Goal: Information Seeking & Learning: Learn about a topic

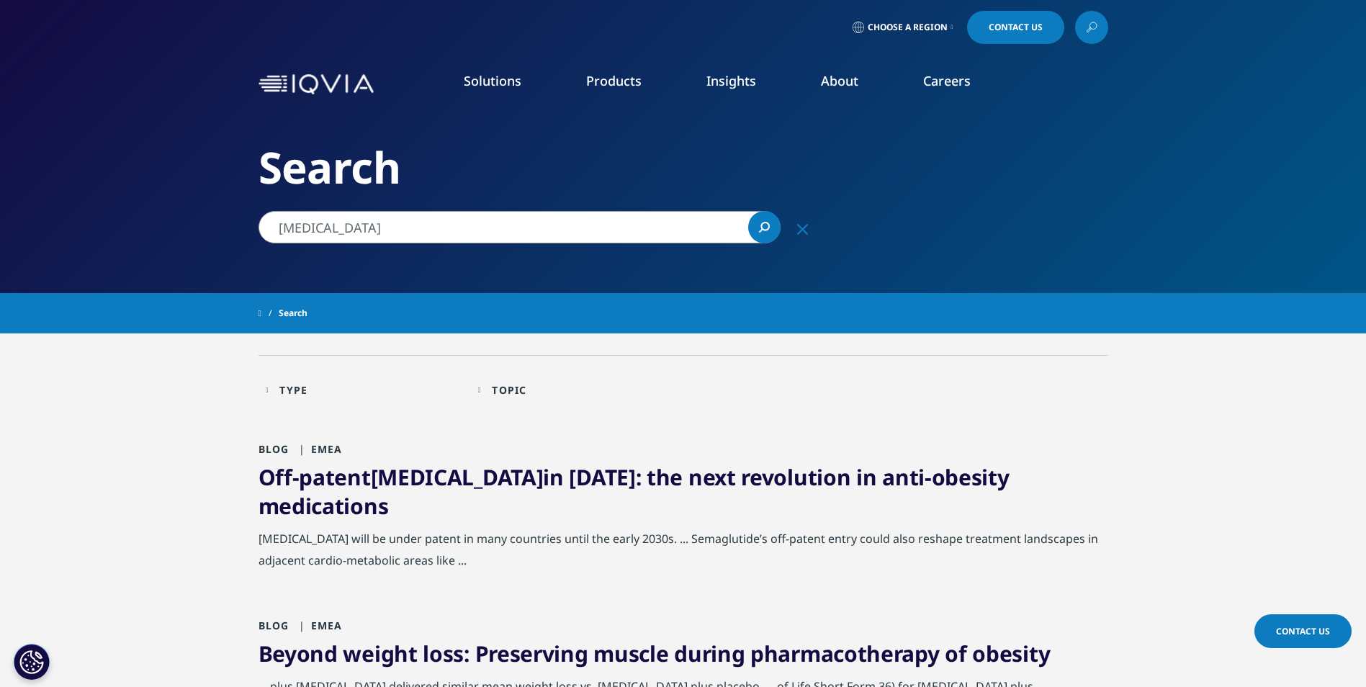
click at [448, 223] on li "Launch Strategy & Management" at bounding box center [433, 212] width 248 height 27
click at [439, 238] on input "semaglutide" at bounding box center [520, 227] width 522 height 32
drag, startPoint x: 407, startPoint y: 225, endPoint x: 222, endPoint y: 206, distance: 186.0
paste input "澳大利亚"
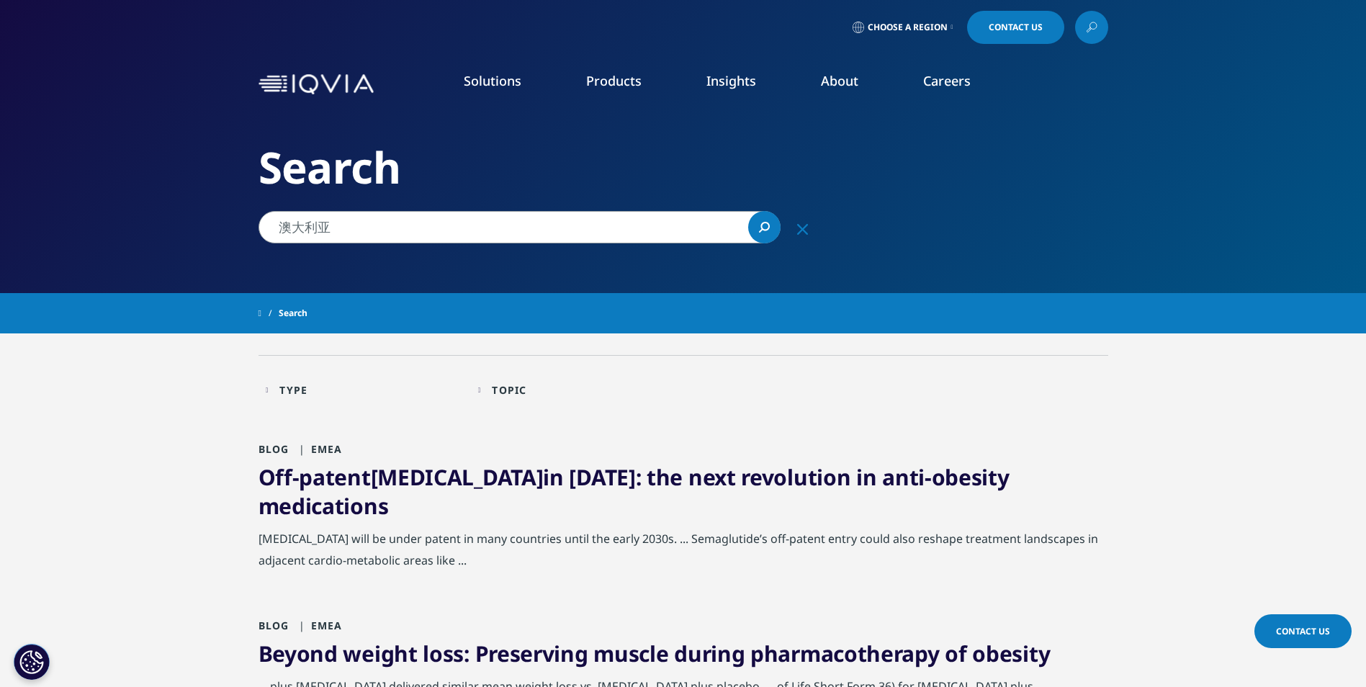
type input "澳大利亚"
click at [772, 228] on link "Search Loading" at bounding box center [764, 227] width 32 height 32
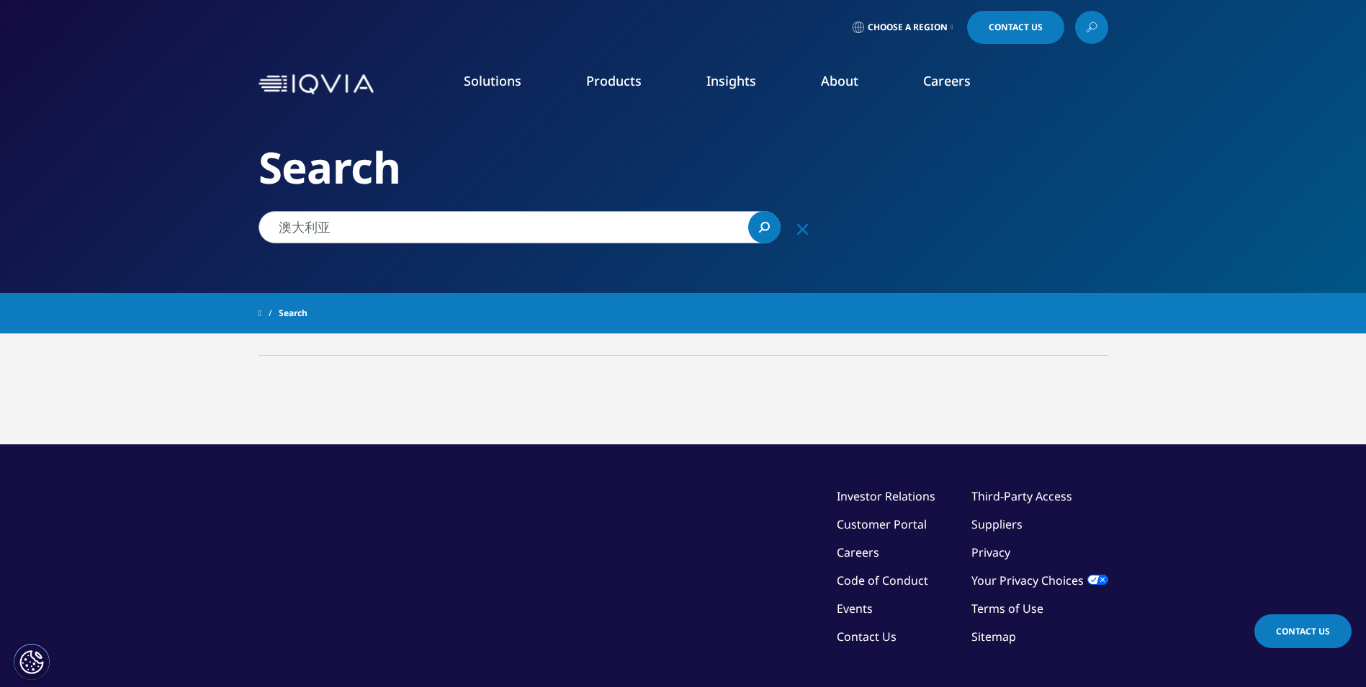
drag, startPoint x: 371, startPoint y: 228, endPoint x: 276, endPoint y: 233, distance: 95.2
click at [276, 233] on input "澳大利亚" at bounding box center [520, 227] width 522 height 32
click at [308, 75] on img at bounding box center [316, 84] width 115 height 21
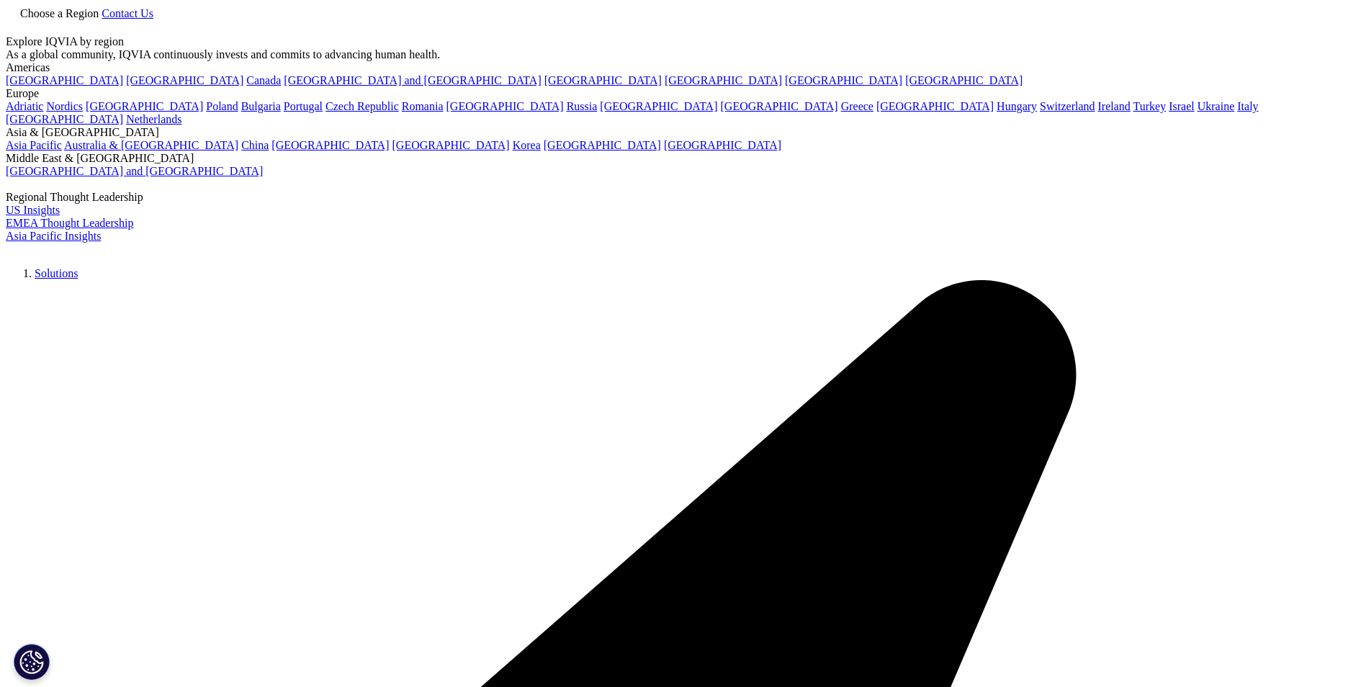
click at [16, 27] on icon at bounding box center [12, 24] width 6 height 6
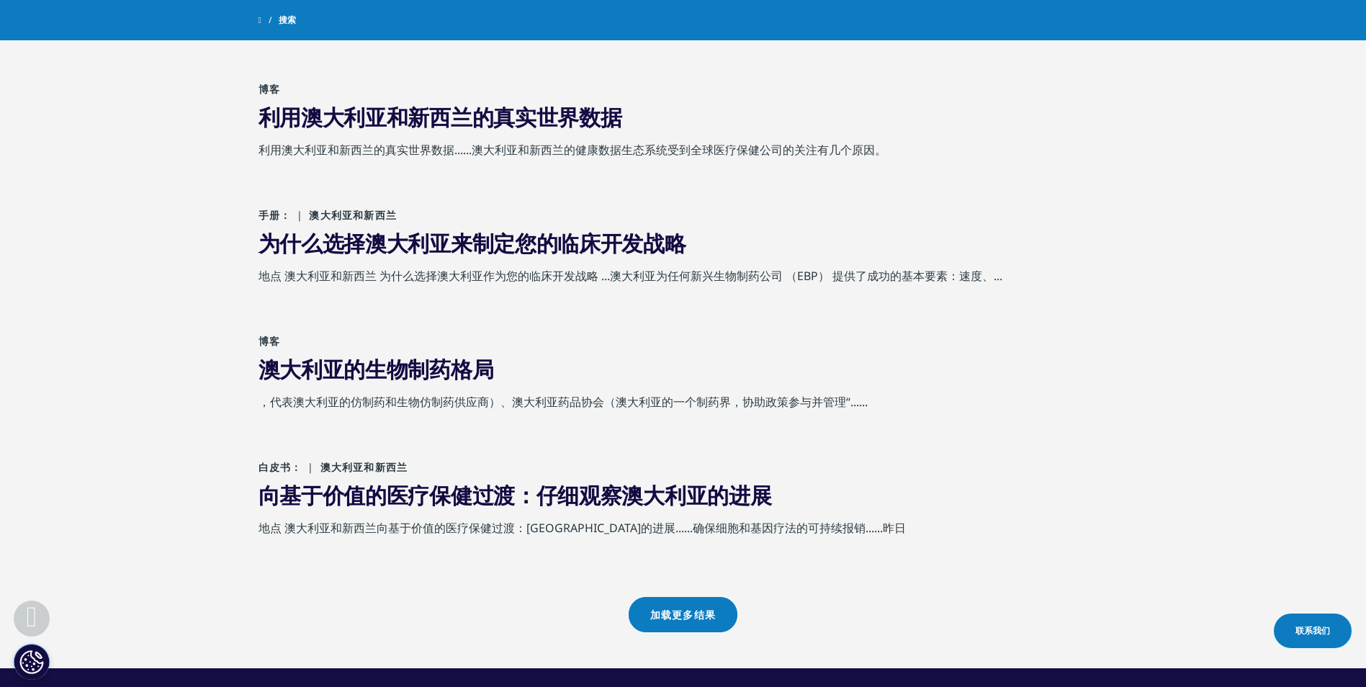
scroll to position [1080, 0]
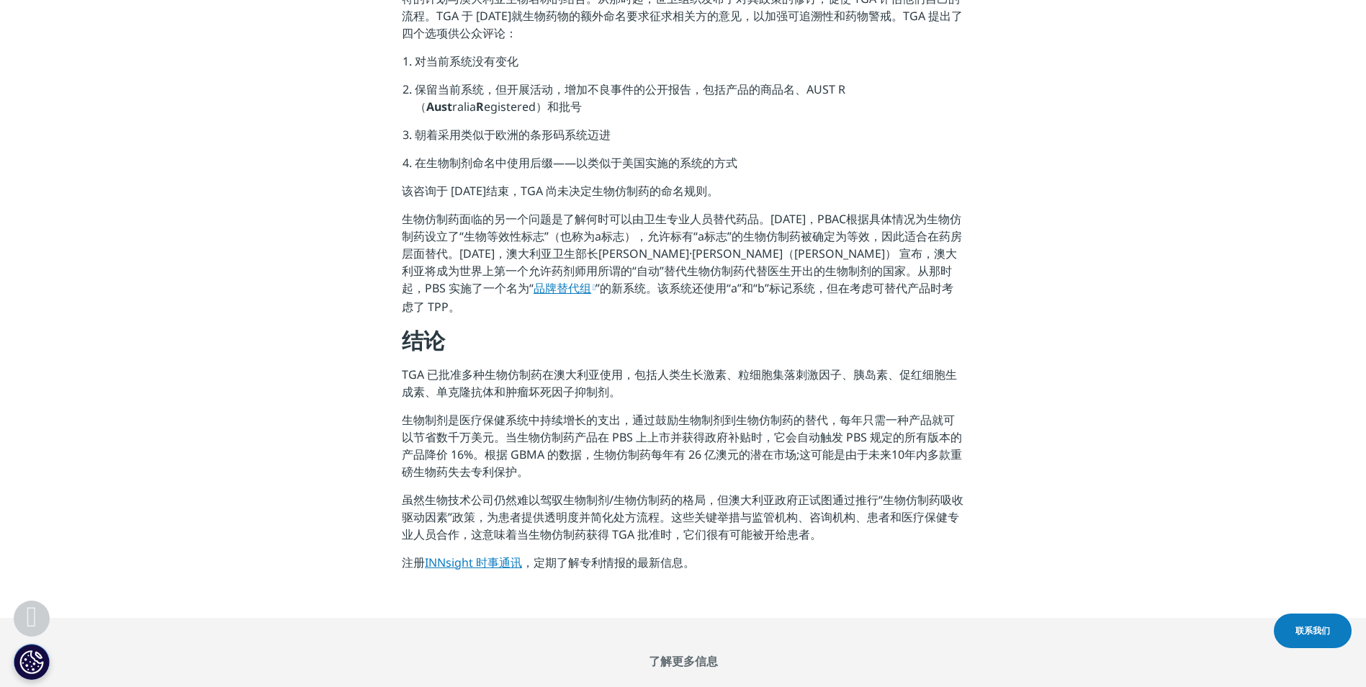
scroll to position [1728, 0]
